Goal: Book appointment/travel/reservation

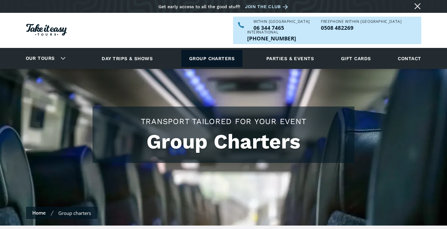
click at [206, 50] on link "Group charters" at bounding box center [211, 58] width 61 height 17
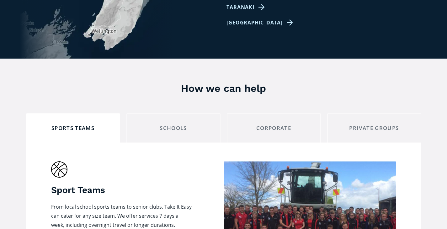
scroll to position [470, 0]
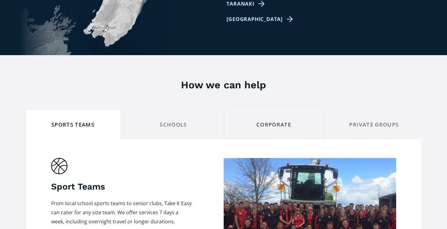
click at [256, 120] on div "corporate" at bounding box center [273, 125] width 83 height 10
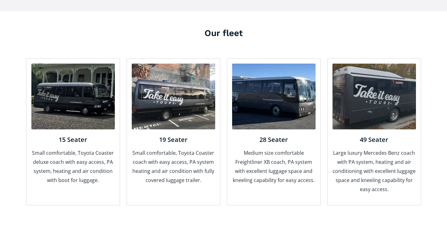
scroll to position [815, 0]
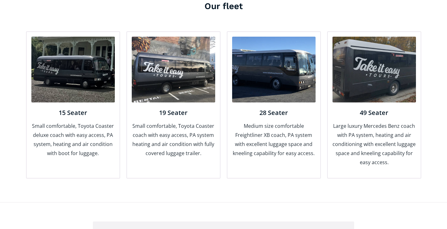
click at [100, 72] on img at bounding box center [72, 70] width 83 height 66
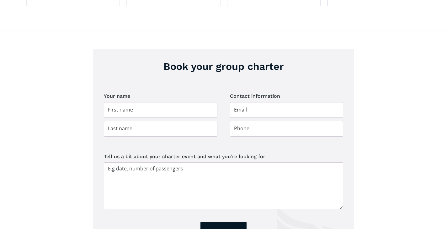
scroll to position [1003, 0]
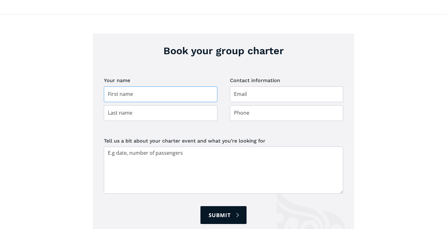
click at [150, 87] on input "Group charter booking" at bounding box center [160, 95] width 113 height 16
type input "Emma"
type input "Murphy"
type input "emzmurph@gmail.com"
type input "021730796"
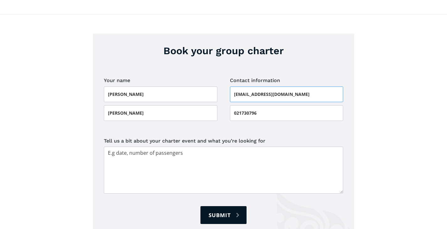
drag, startPoint x: 289, startPoint y: 83, endPoint x: 241, endPoint y: 83, distance: 48.0
click at [241, 87] on input "emzmurph@gmail.com" at bounding box center [286, 95] width 113 height 16
type input "emma@trainingforyou.co.nz"
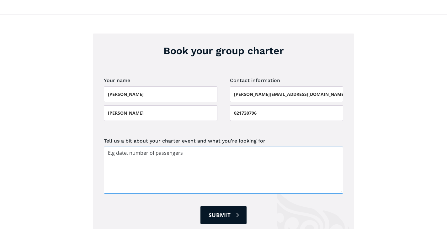
click at [155, 151] on textarea "Tell us a bit about your charter event and what you’re looking for" at bounding box center [223, 170] width 239 height 47
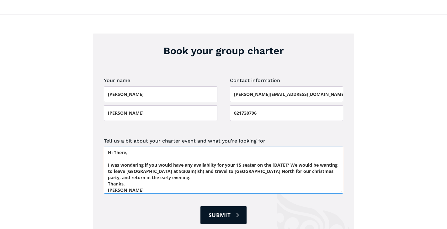
click at [273, 155] on textarea "Hi There, I was wondering if you would have any availabilty for your 15 seater …" at bounding box center [223, 170] width 239 height 47
type textarea "Hi There, I was wondering if you would have any availabilty for your 15 seater …"
click at [238, 206] on input "Submit" at bounding box center [223, 215] width 46 height 18
type input "Please wait..."
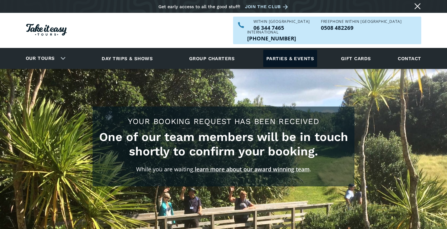
click at [288, 50] on link "Parties & events" at bounding box center [290, 58] width 54 height 17
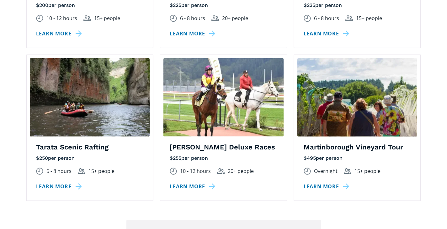
scroll to position [972, 0]
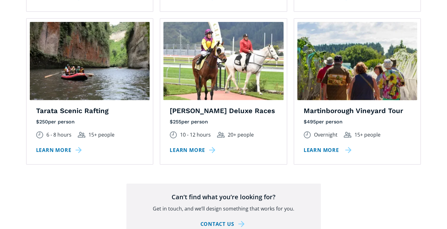
click at [327, 146] on link "Learn more" at bounding box center [327, 150] width 48 height 9
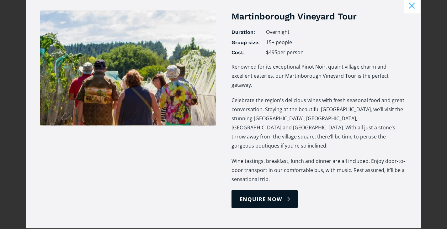
scroll to position [1003, 0]
click at [266, 190] on link "enquire now" at bounding box center [264, 199] width 66 height 18
select select "Martinborough Vineyard Tour"
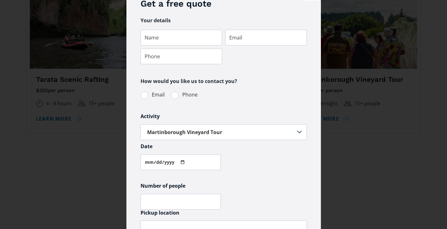
scroll to position [0, 0]
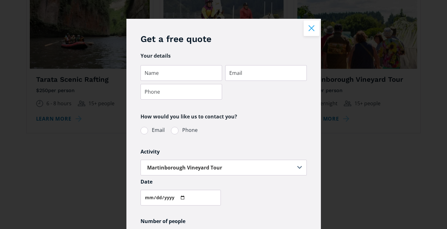
click at [308, 27] on button "Close modal" at bounding box center [311, 28] width 16 height 16
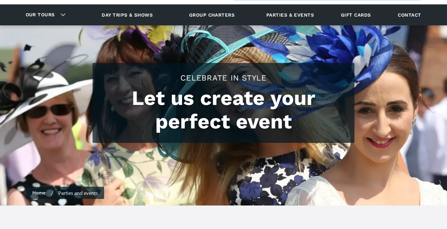
scroll to position [31, 0]
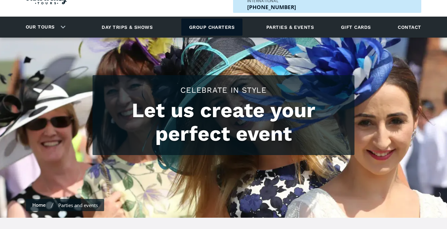
click at [203, 18] on link "Group charters" at bounding box center [211, 26] width 61 height 17
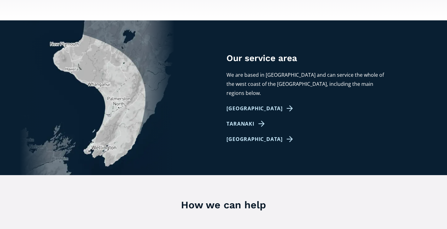
scroll to position [439, 0]
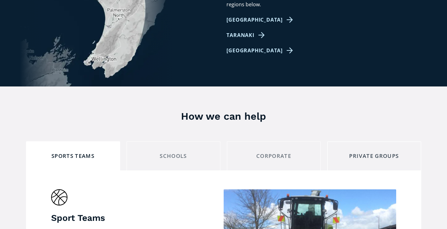
click at [366, 151] on div "private groups" at bounding box center [373, 156] width 83 height 10
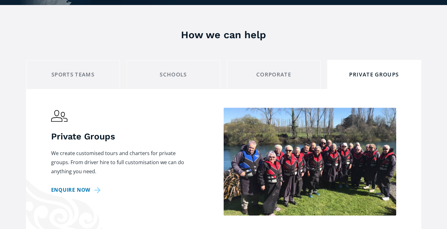
scroll to position [533, 0]
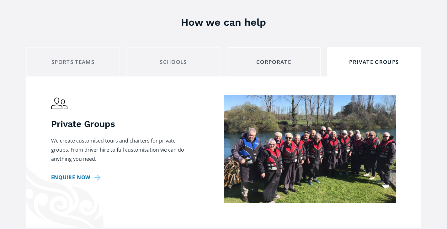
click at [283, 57] on div "corporate" at bounding box center [273, 62] width 83 height 10
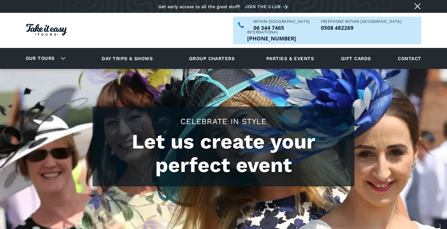
scroll to position [31, 0]
